Goal: Communication & Community: Answer question/provide support

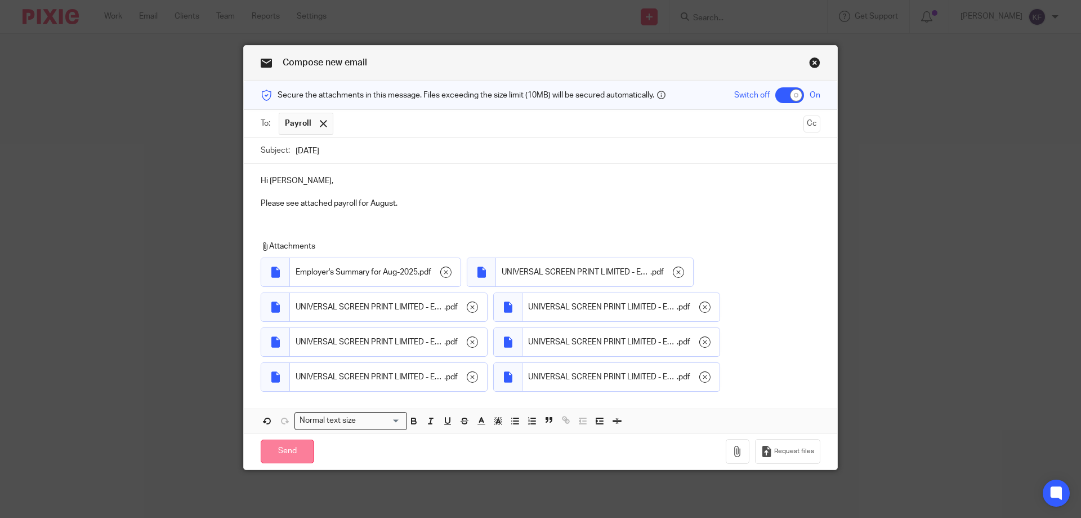
click at [286, 449] on input "Send" at bounding box center [288, 451] width 54 height 24
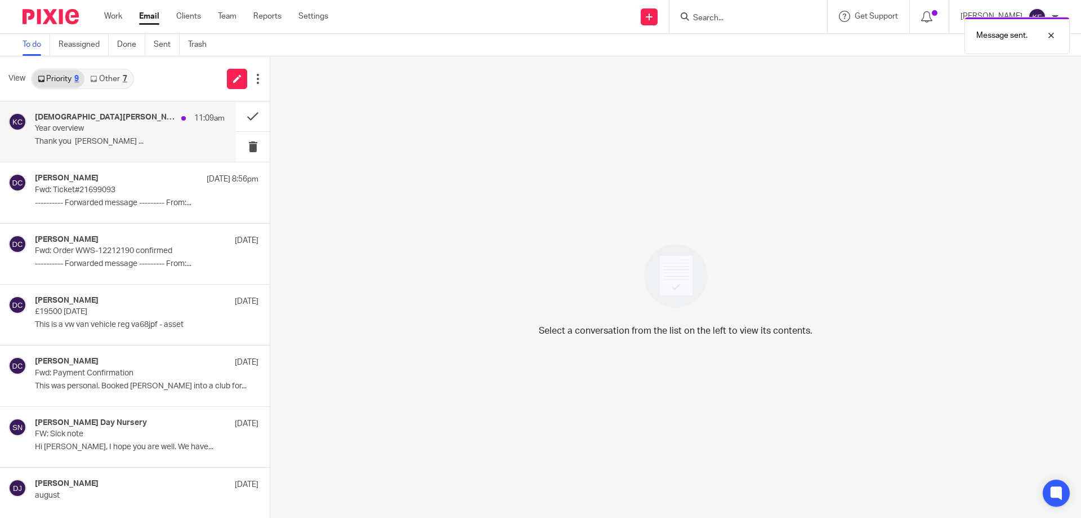
click at [110, 126] on p "Year overview" at bounding box center [111, 129] width 152 height 10
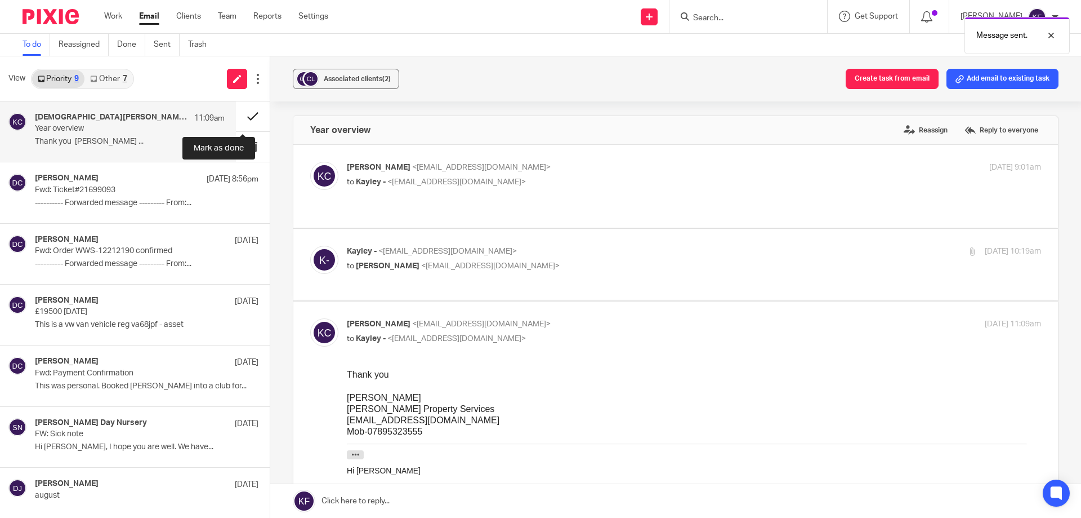
click at [249, 117] on button at bounding box center [253, 116] width 34 height 30
